Goal: Check status: Check status

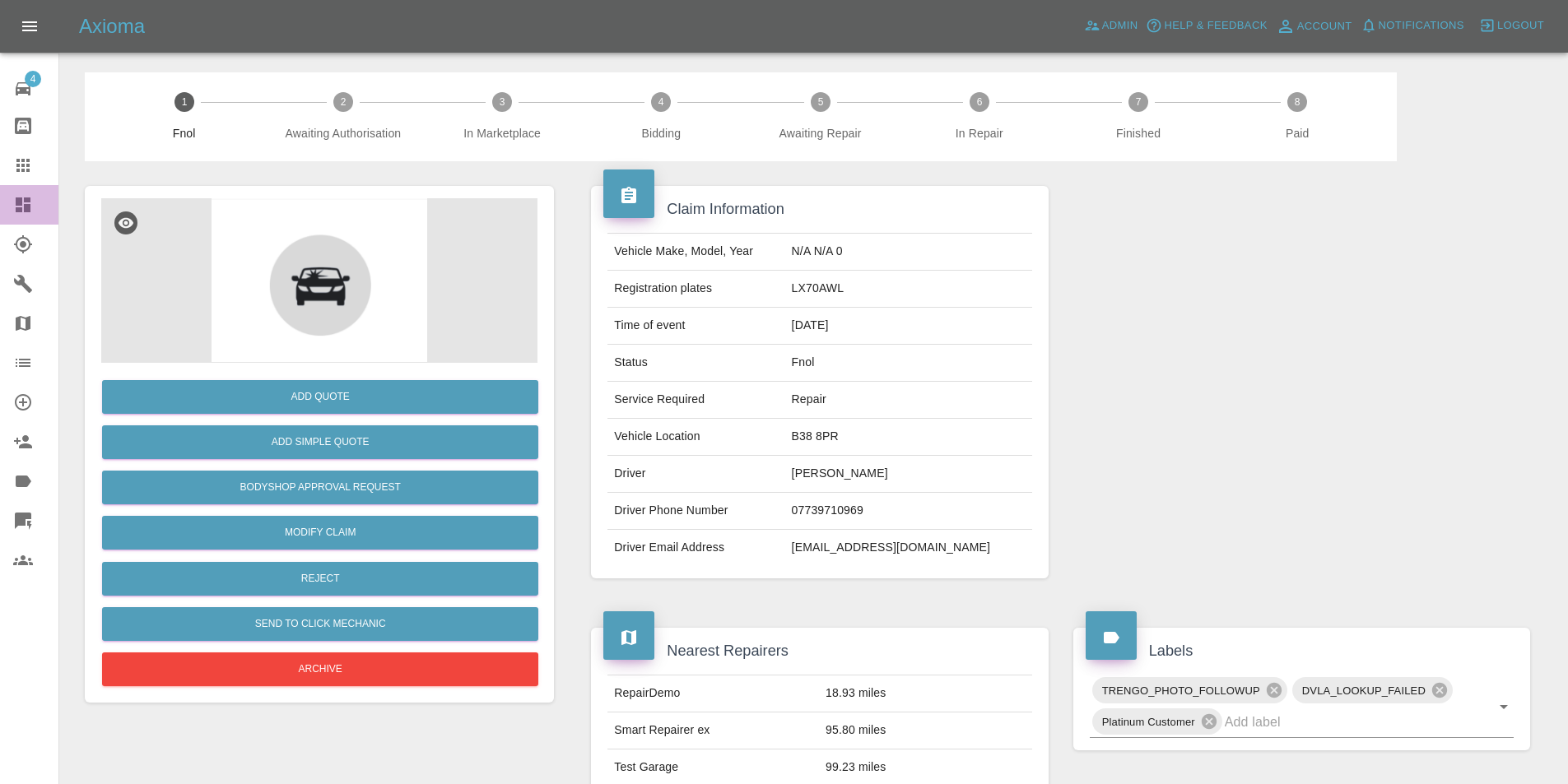
click at [11, 212] on link "Dashboard" at bounding box center [29, 204] width 59 height 39
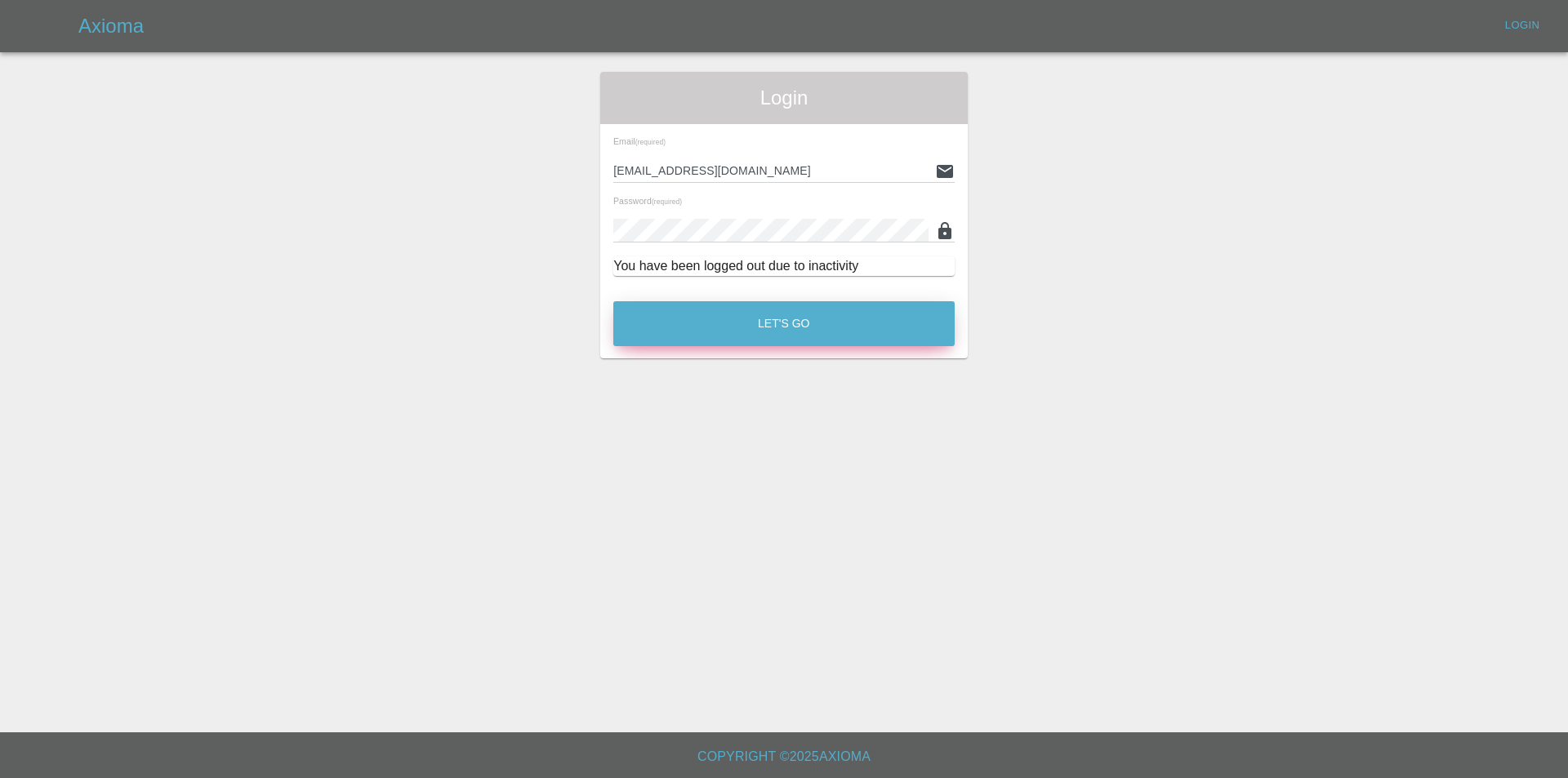
click at [763, 324] on button "Let's Go" at bounding box center [783, 323] width 341 height 45
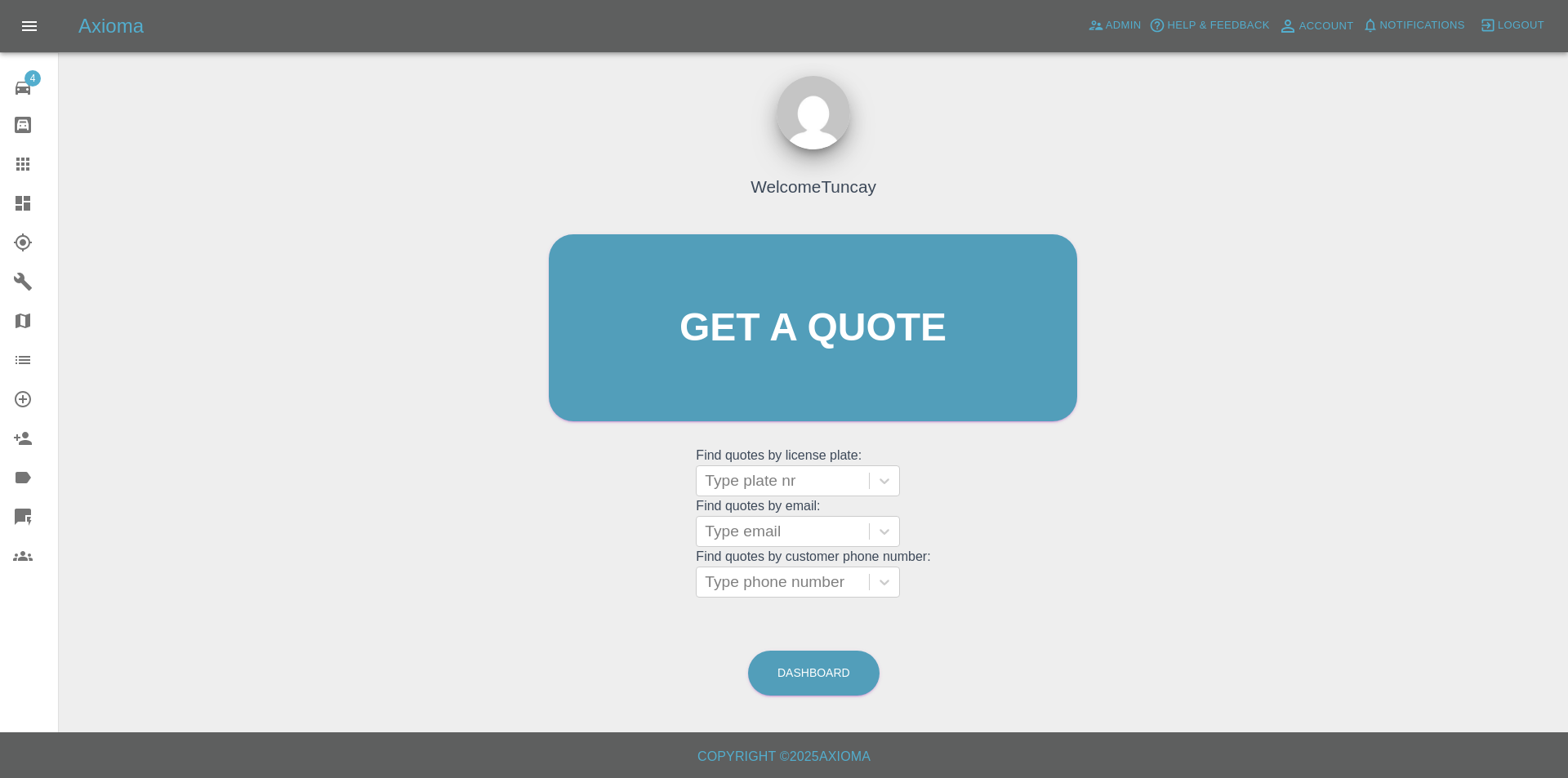
click at [19, 203] on icon at bounding box center [22, 203] width 14 height 14
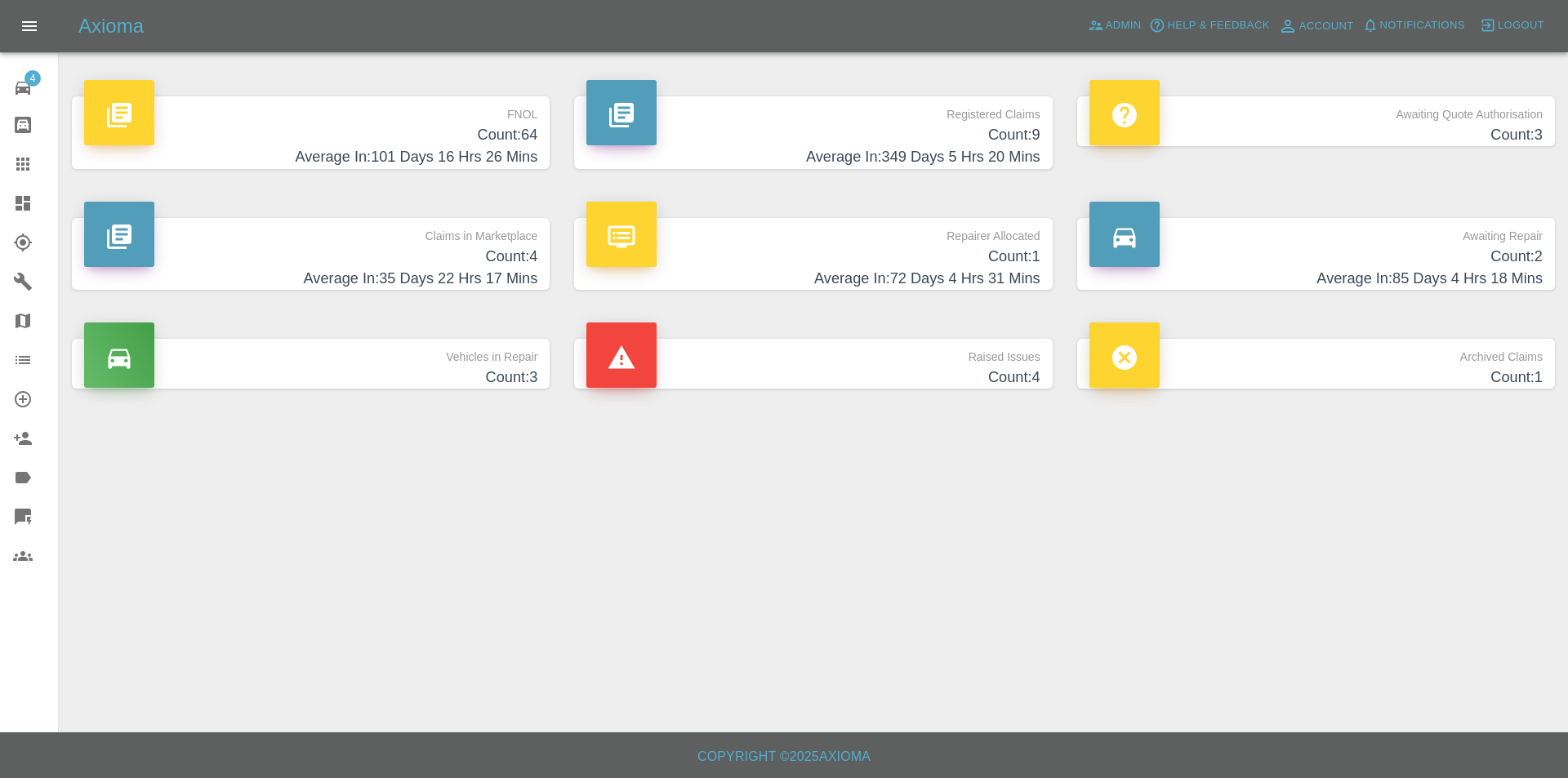
click at [450, 115] on p "FNOL" at bounding box center [311, 110] width 453 height 28
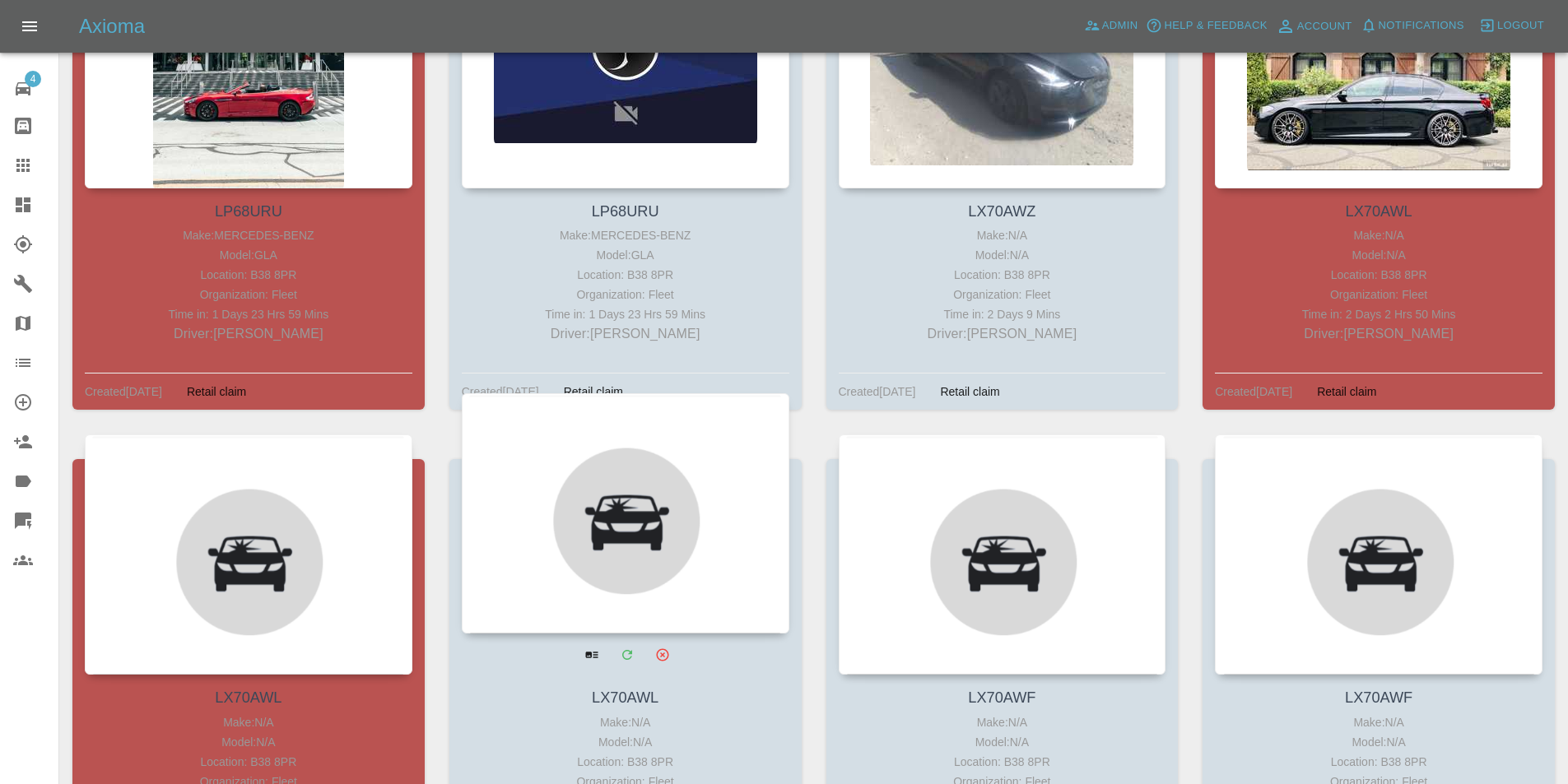
scroll to position [1727, 0]
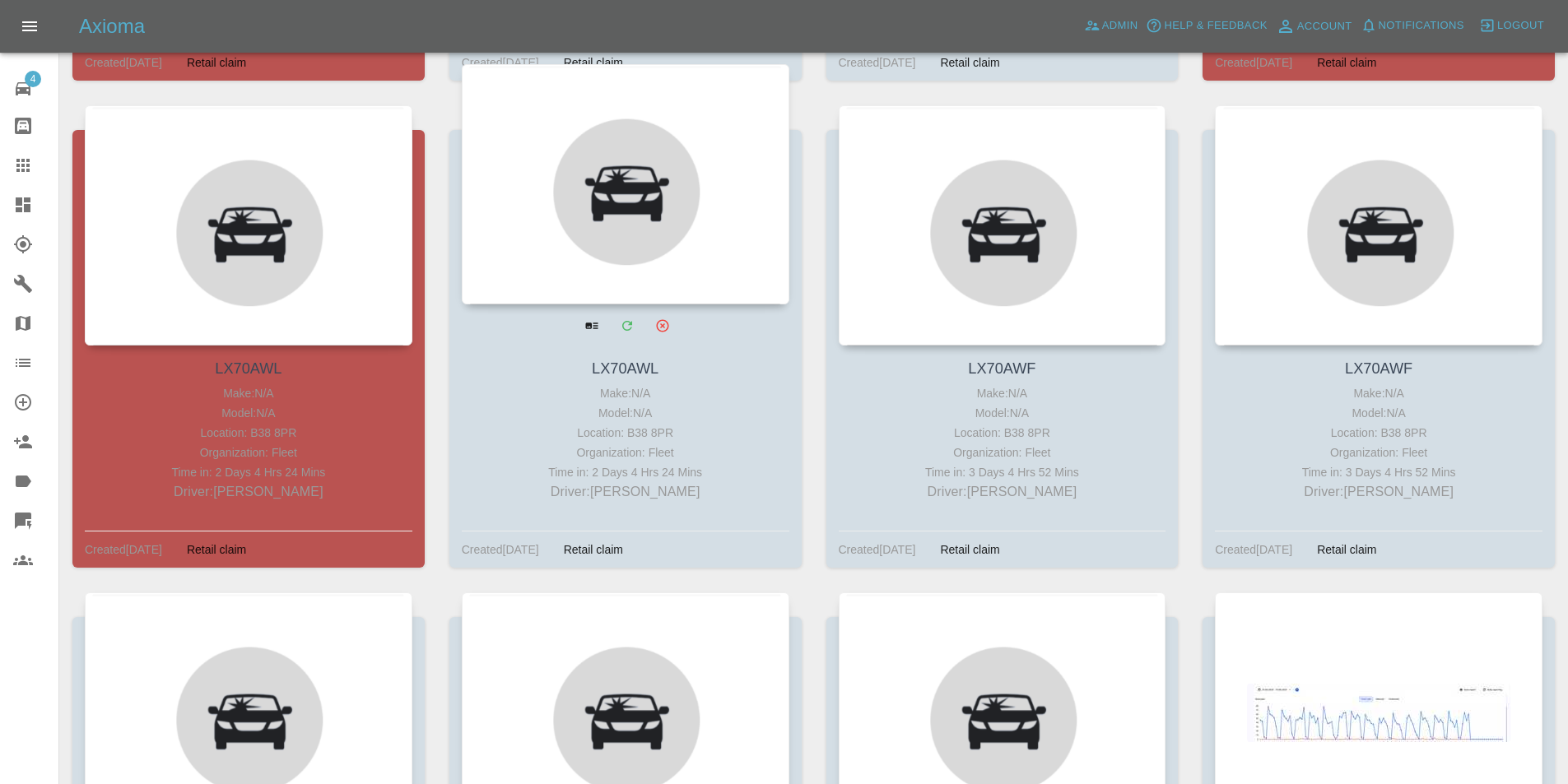
click at [670, 205] on div at bounding box center [625, 184] width 328 height 240
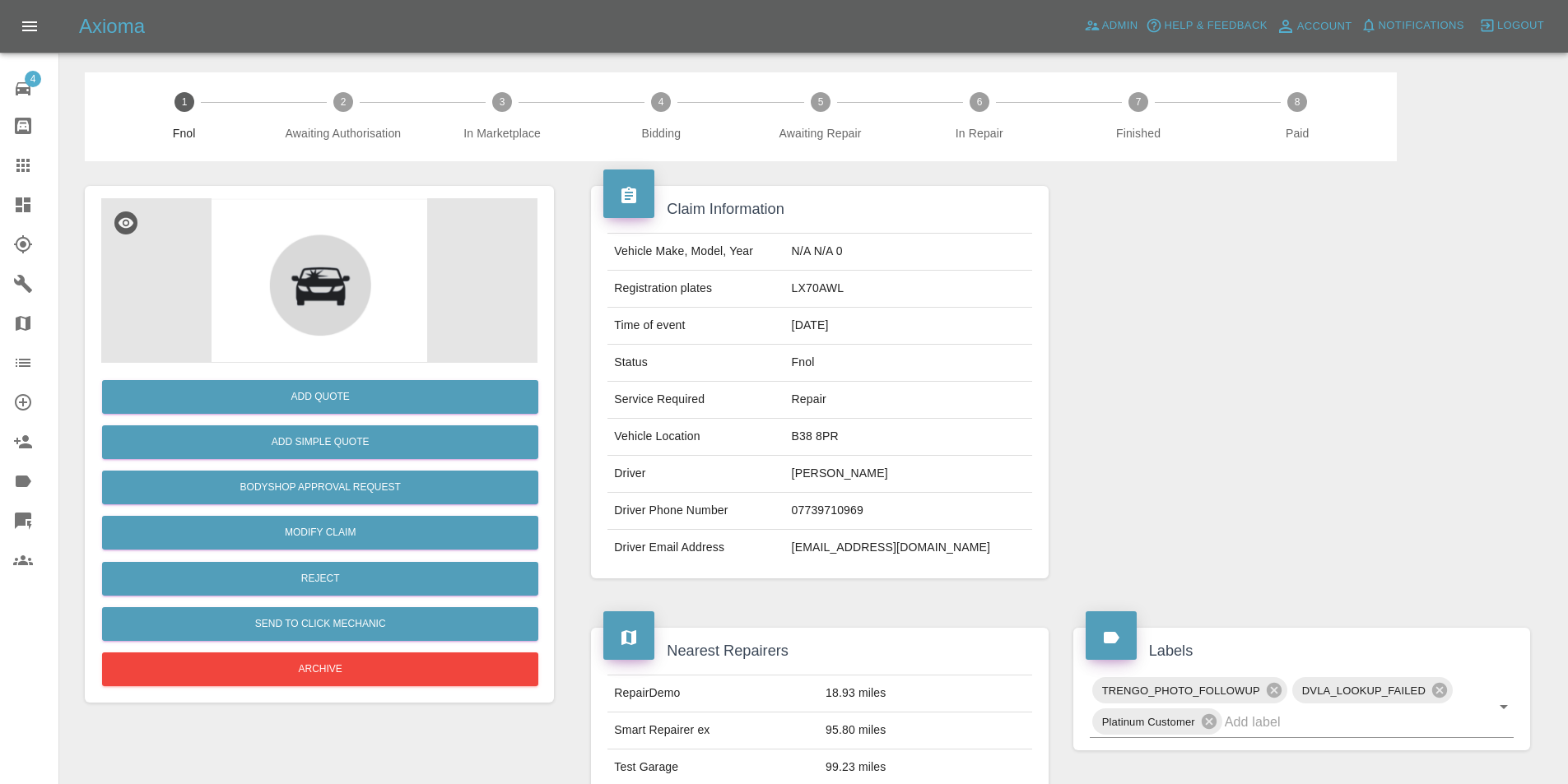
click at [588, 223] on div "Claim Information Vehicle Make, Model, Year N/A N/A 0 Registration plates LX70A…" at bounding box center [819, 381] width 482 height 442
click at [318, 220] on img at bounding box center [319, 280] width 437 height 165
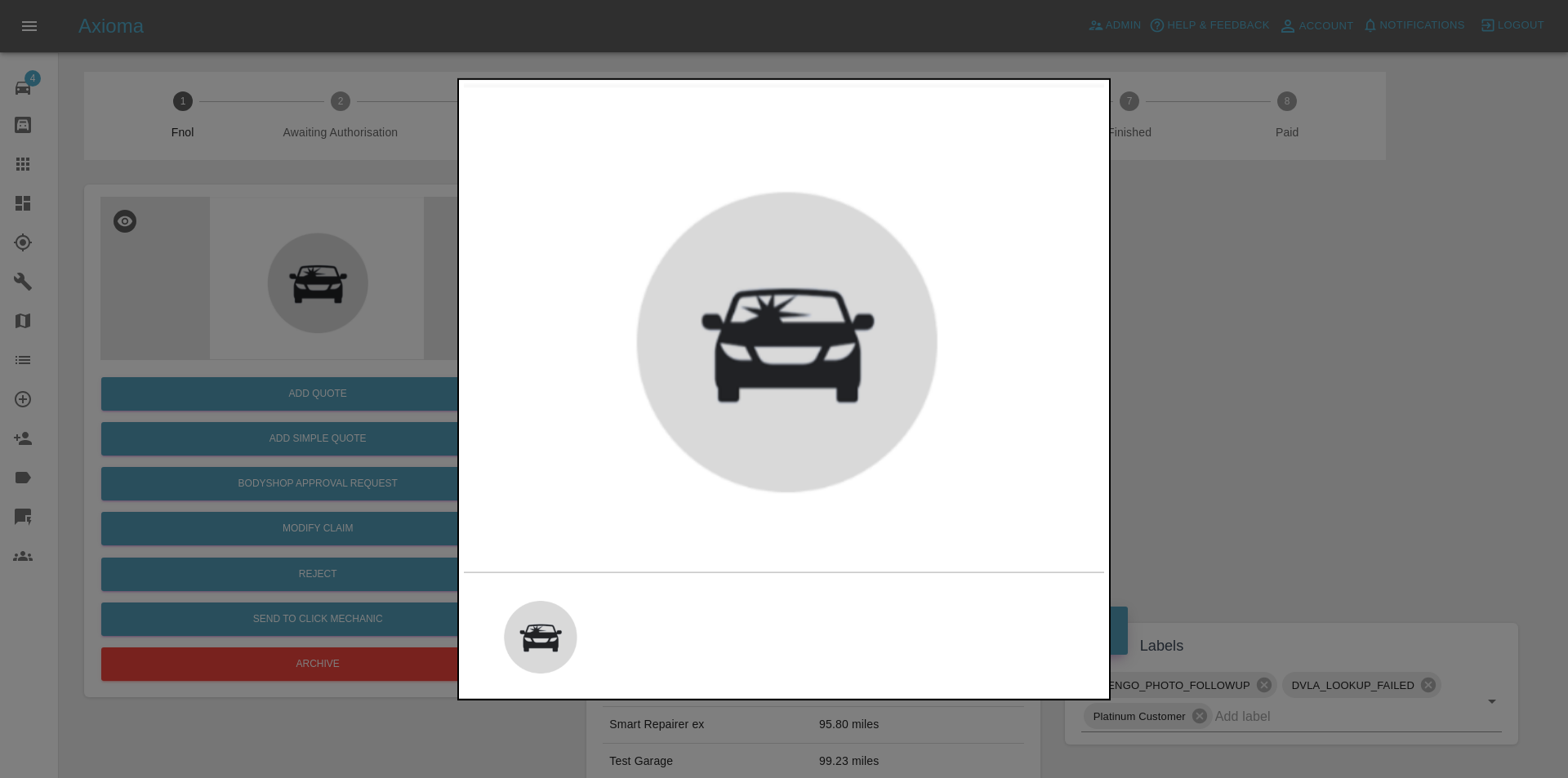
click at [512, 293] on img at bounding box center [783, 327] width 643 height 489
click at [1154, 187] on div at bounding box center [784, 389] width 1568 height 778
